Goal: Task Accomplishment & Management: Complete application form

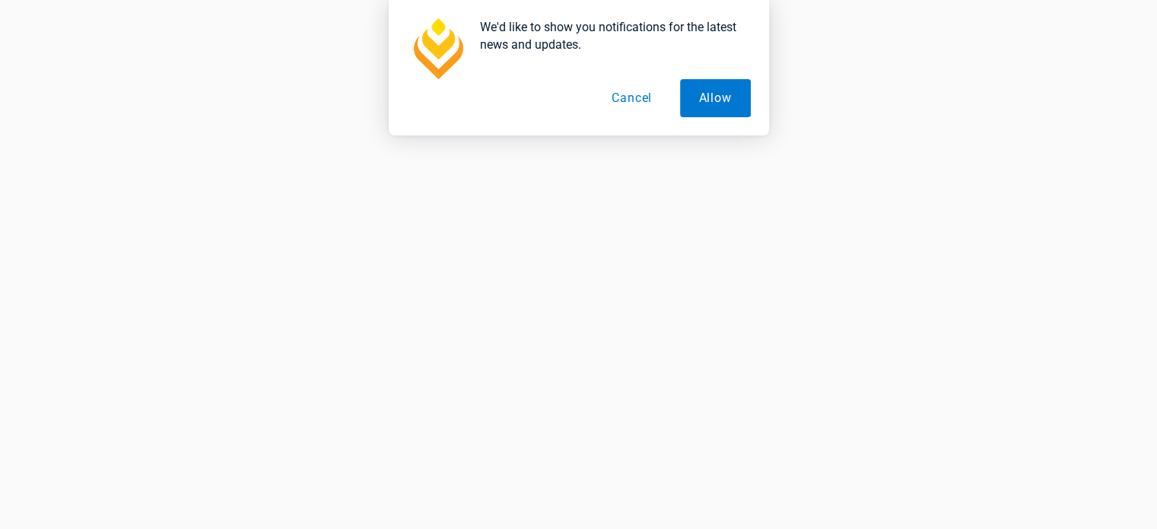
scroll to position [732, 0]
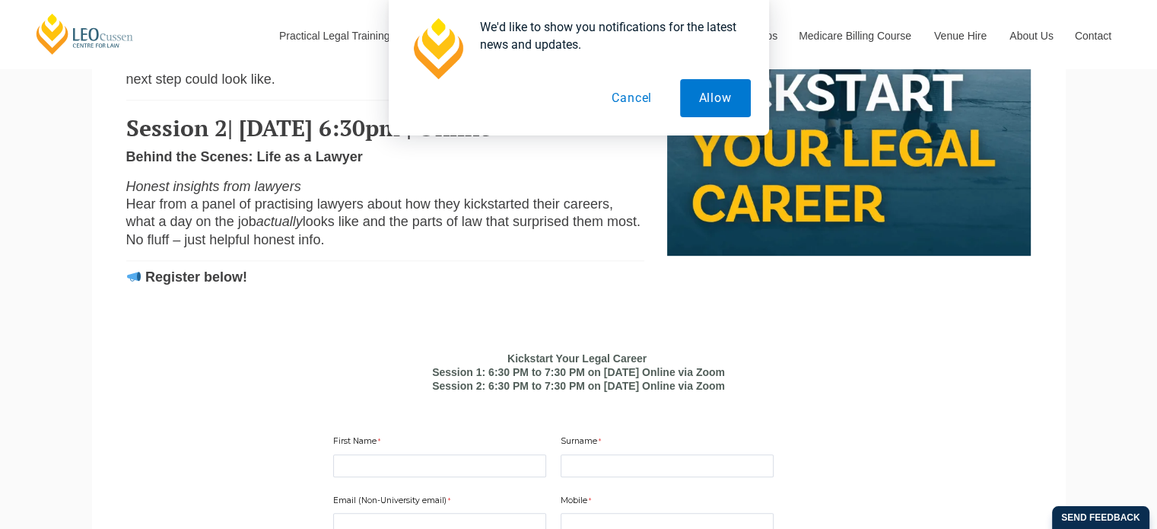
click at [630, 94] on button "Cancel" at bounding box center [632, 98] width 78 height 38
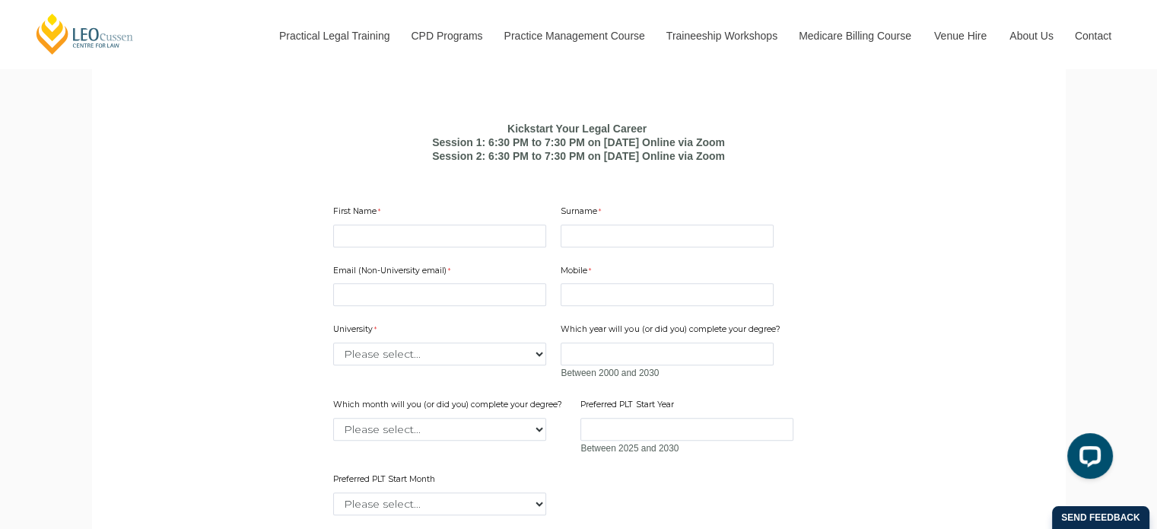
scroll to position [987, 0]
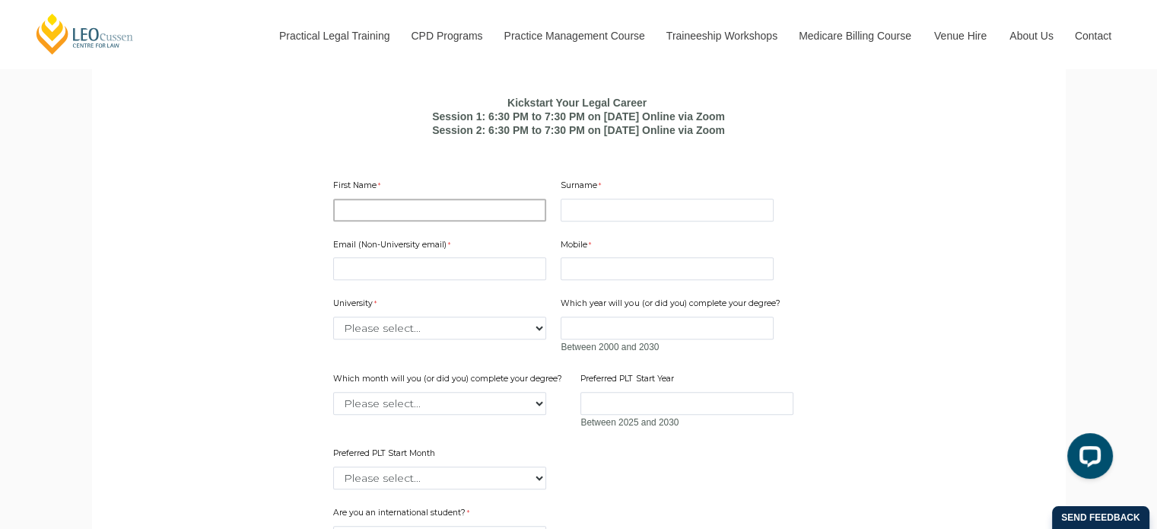
click at [458, 221] on input "First Name" at bounding box center [439, 210] width 213 height 23
type input "[PERSON_NAME]"
type input "SINHA"
type input "[PERSON_NAME][EMAIL_ADDRESS][DOMAIN_NAME]"
type input "0469781351"
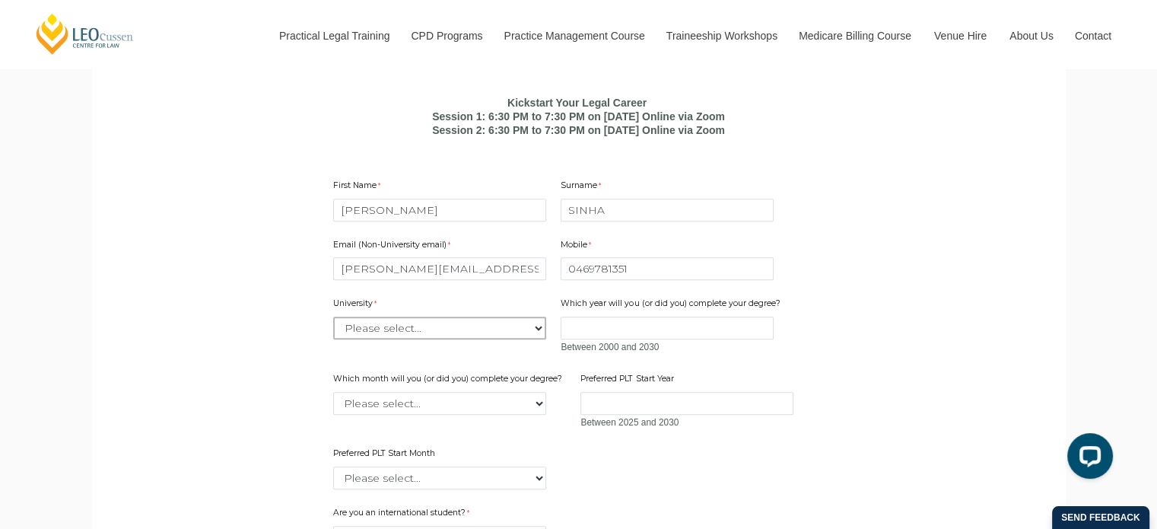
click at [423, 339] on select "Please select... [GEOGRAPHIC_DATA] [GEOGRAPHIC_DATA] [GEOGRAPHIC_DATA] [GEOGRAP…" at bounding box center [439, 327] width 213 height 23
select select "tfa_2186"
click at [608, 339] on input "Which year will you (or did you) complete your degree?" at bounding box center [667, 327] width 213 height 23
type input "2025"
click at [472, 415] on select "Please select... January February March April May June July August September Oc…" at bounding box center [439, 403] width 213 height 23
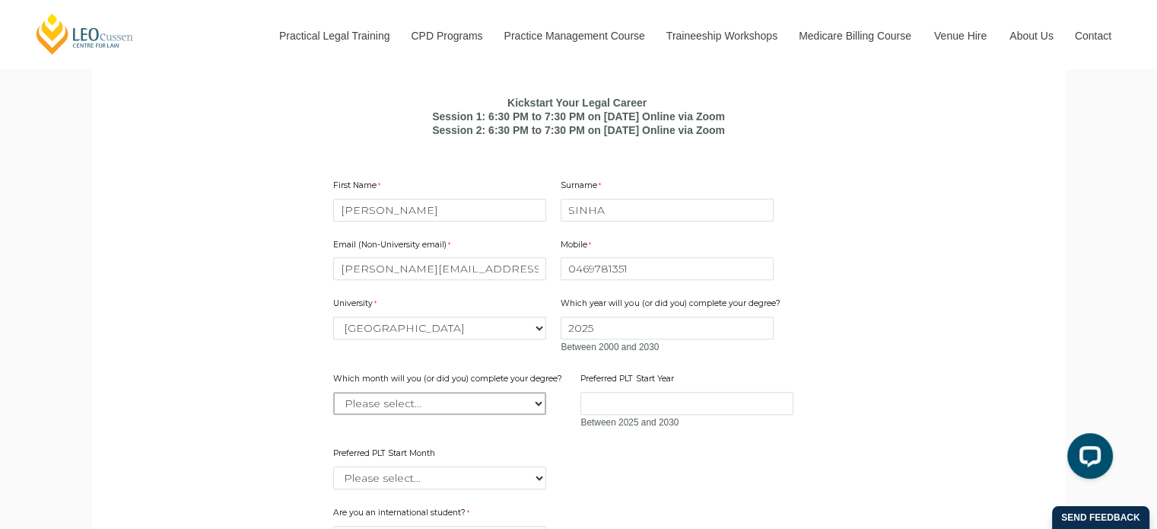
select select "tfa_2224"
click at [333, 415] on select "Please select... January February March April May June July August September Oc…" at bounding box center [439, 403] width 213 height 23
click at [666, 415] on input "Preferred PLT Start Year" at bounding box center [686, 403] width 213 height 23
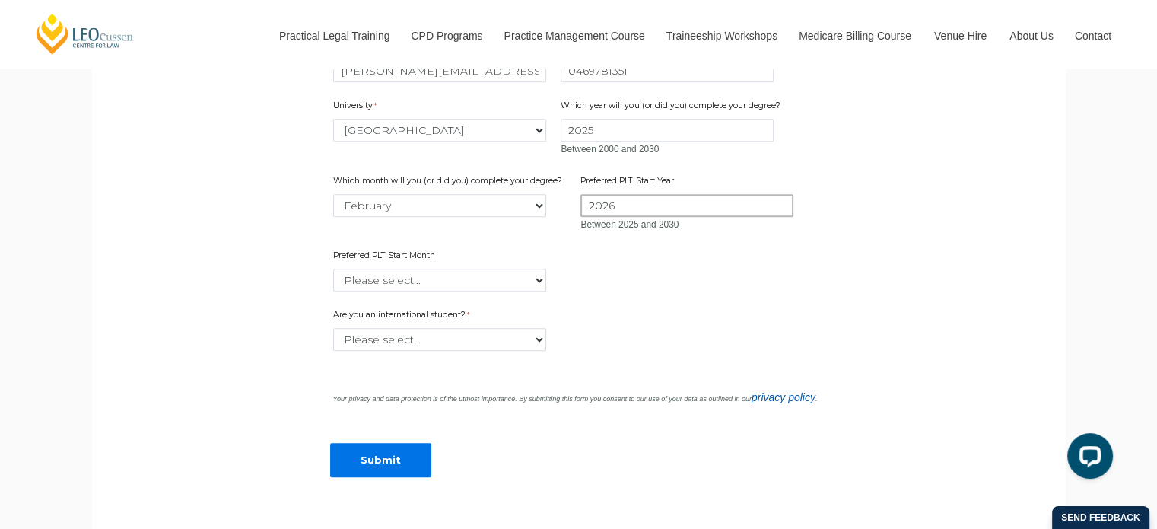
scroll to position [1195, 0]
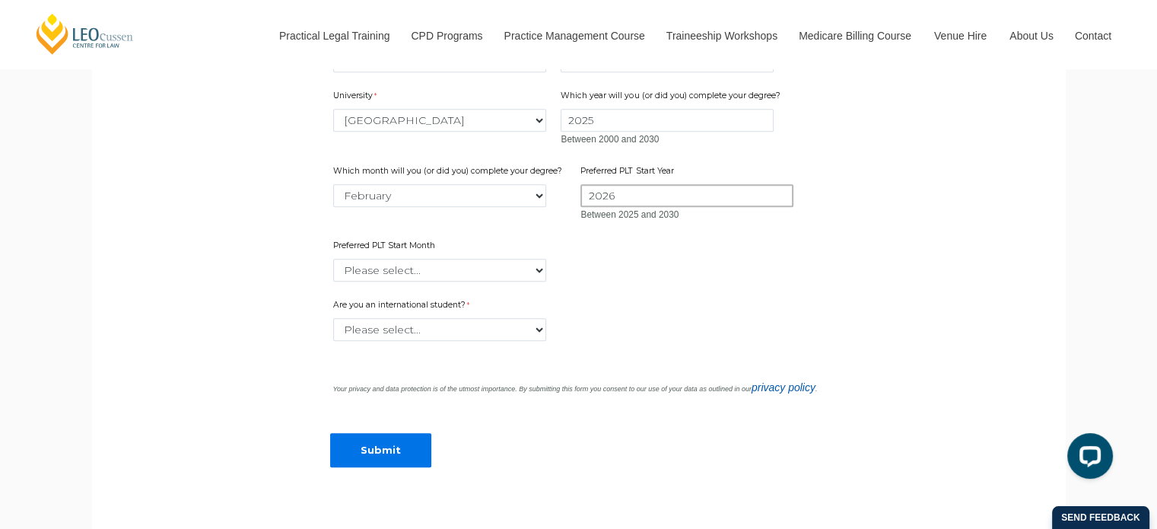
type input "2026"
click at [424, 281] on div "Preferred PLT Start Month Please select... January February March April May Jun…" at bounding box center [439, 261] width 225 height 48
click at [432, 281] on select "Please select... January February March April May June July August September Oc…" at bounding box center [439, 270] width 213 height 23
click at [572, 340] on div "Are you an international student? Please select... Yes No" at bounding box center [579, 320] width 504 height 48
click at [461, 281] on select "Please select... January February March April May June July August September Oc…" at bounding box center [439, 270] width 213 height 23
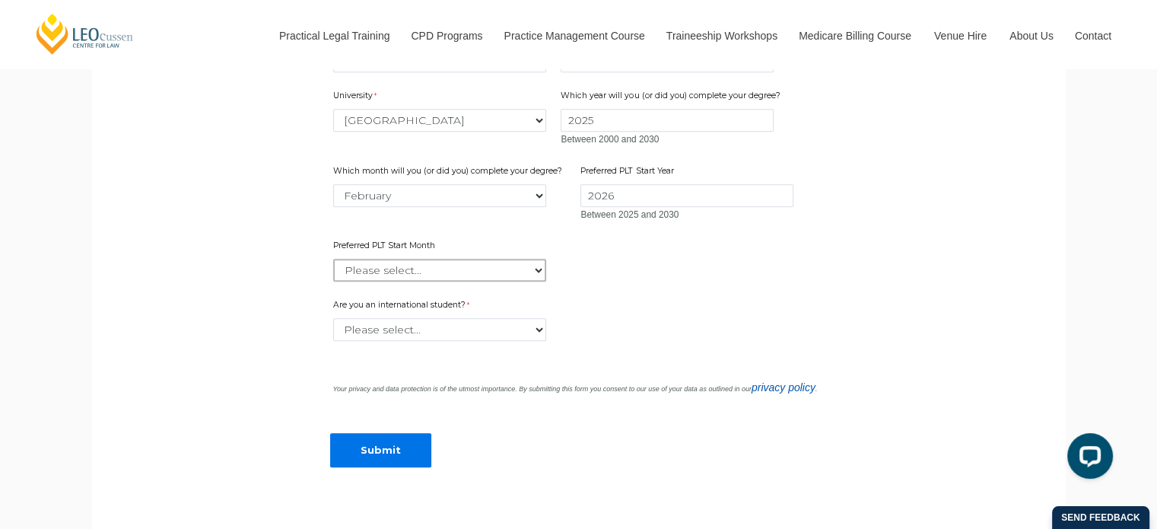
select select "tfa_2378"
click at [333, 281] on select "Please select... January February March April May June July August September Oc…" at bounding box center [439, 270] width 213 height 23
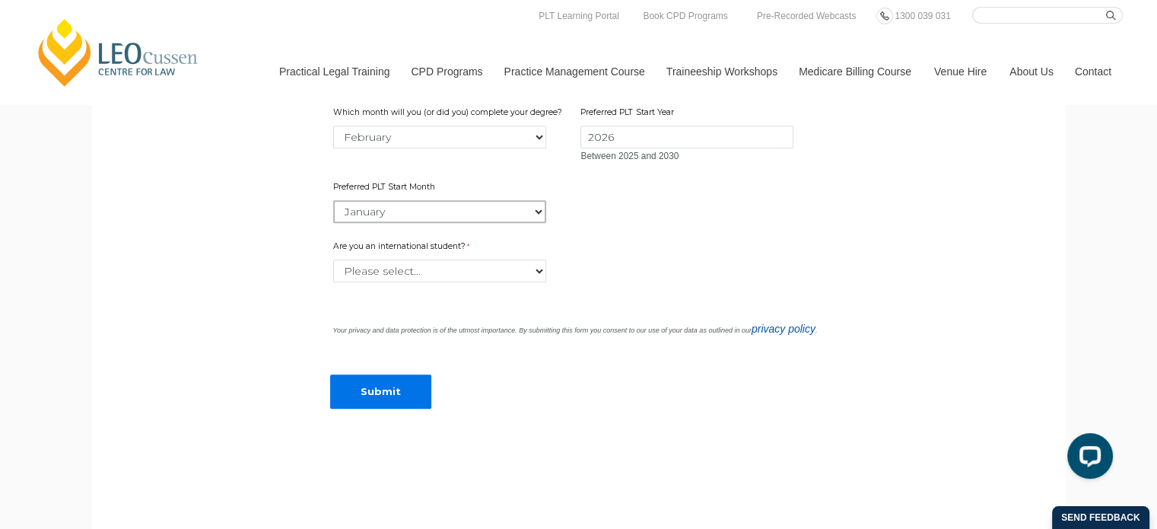
scroll to position [1252, 0]
click at [462, 284] on select "Please select... Yes No" at bounding box center [439, 272] width 213 height 23
click at [333, 284] on select "Please select... Yes No" at bounding box center [439, 272] width 213 height 23
click at [441, 284] on select "Please select... Yes No" at bounding box center [439, 272] width 213 height 23
select select "tfa_60"
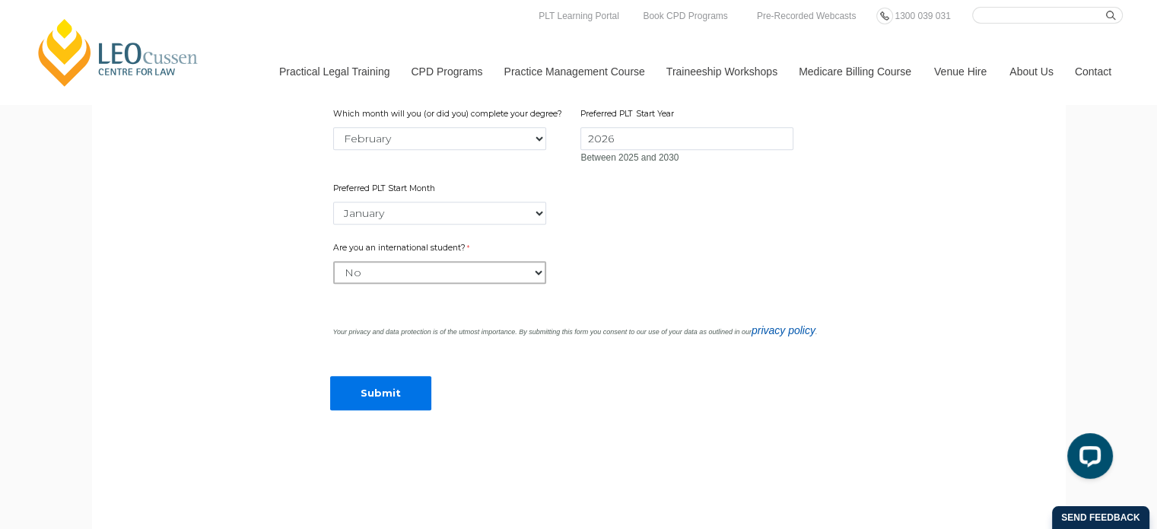
click at [333, 284] on select "Please select... Yes No" at bounding box center [439, 272] width 213 height 23
click at [397, 410] on input "Submit" at bounding box center [380, 393] width 101 height 34
